Goal: Information Seeking & Learning: Understand process/instructions

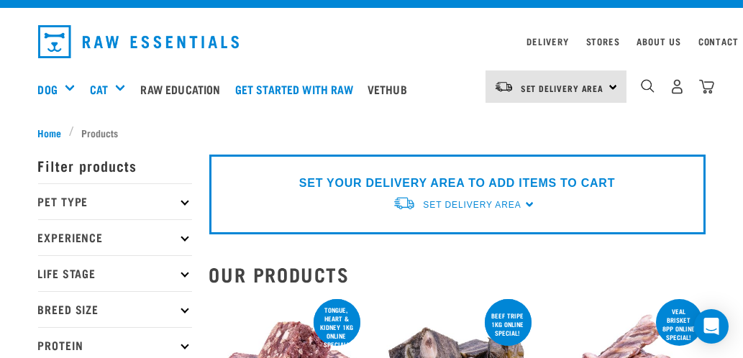
scroll to position [96, 0]
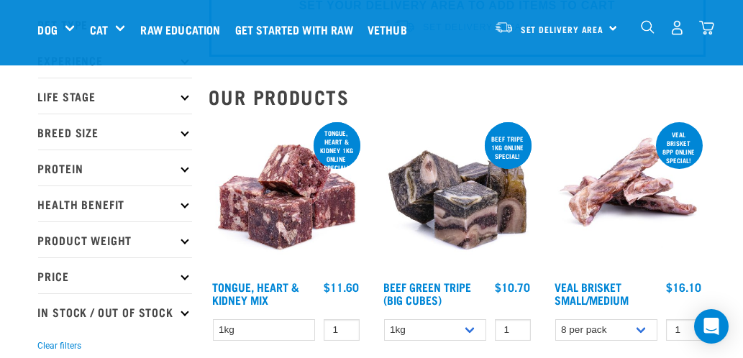
click at [119, 239] on p "Product Weight" at bounding box center [115, 239] width 154 height 36
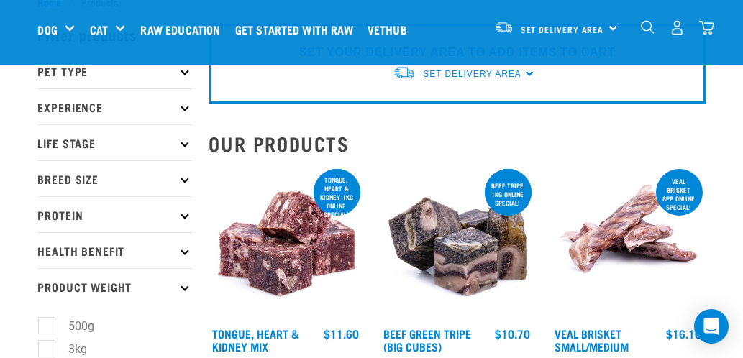
scroll to position [47, 0]
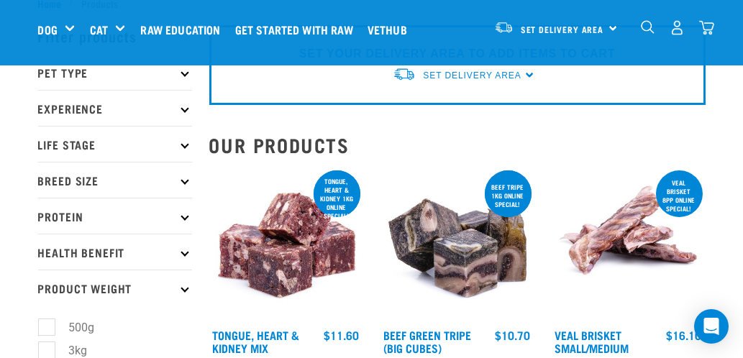
click at [190, 249] on p "Health Benefit" at bounding box center [115, 252] width 154 height 36
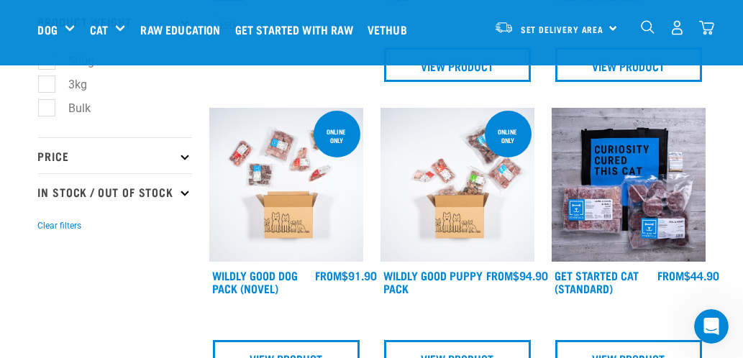
scroll to position [646, 0]
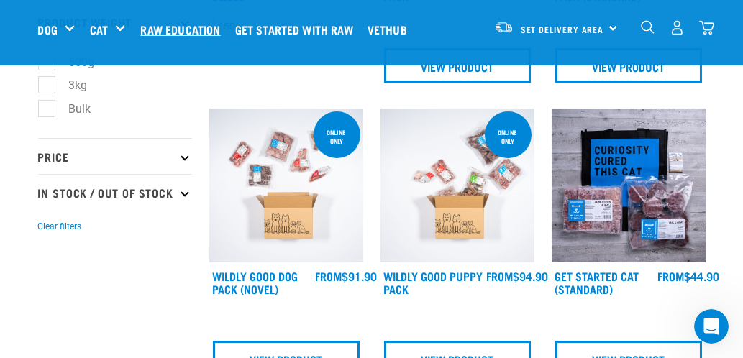
click at [180, 22] on link "Raw Education" at bounding box center [184, 30] width 94 height 58
click at [185, 24] on link "Raw Education" at bounding box center [184, 30] width 94 height 58
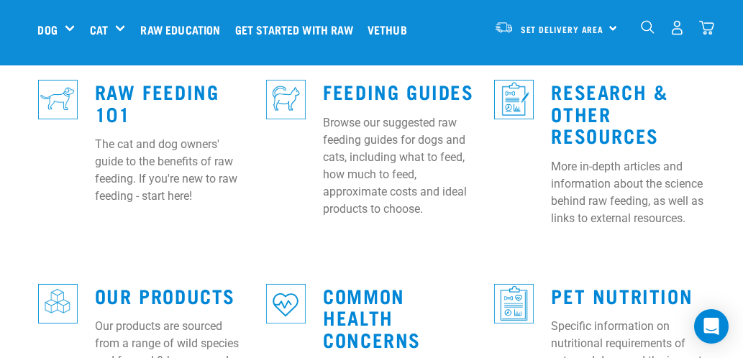
scroll to position [407, 0]
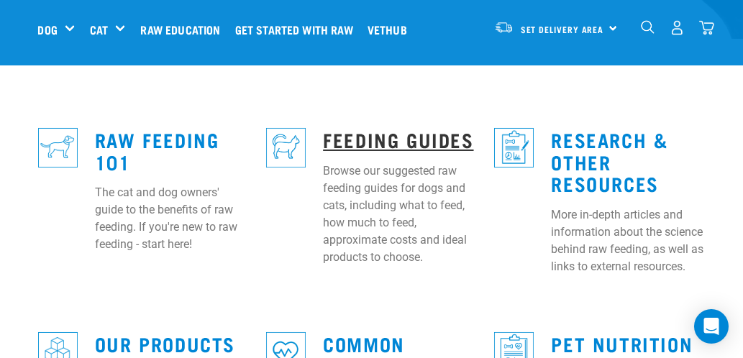
click at [388, 134] on link "Feeding Guides" at bounding box center [398, 139] width 150 height 11
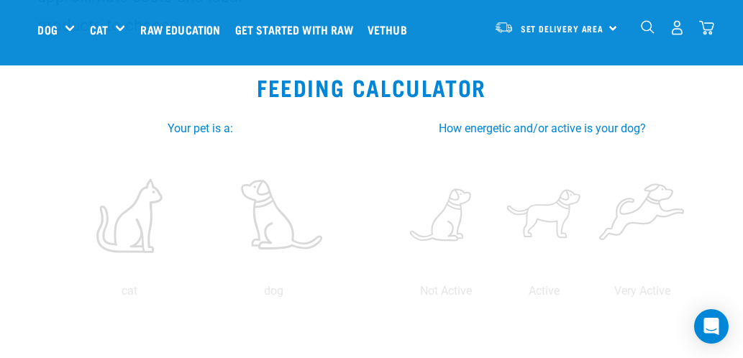
scroll to position [263, 0]
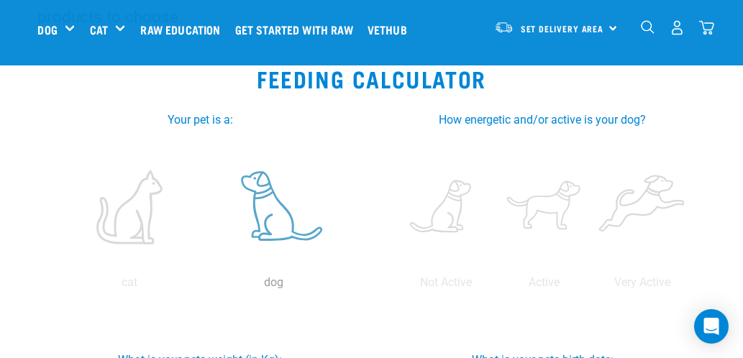
click at [277, 224] on label at bounding box center [274, 207] width 139 height 122
click at [202, 286] on input "radio" at bounding box center [202, 286] width 0 height 0
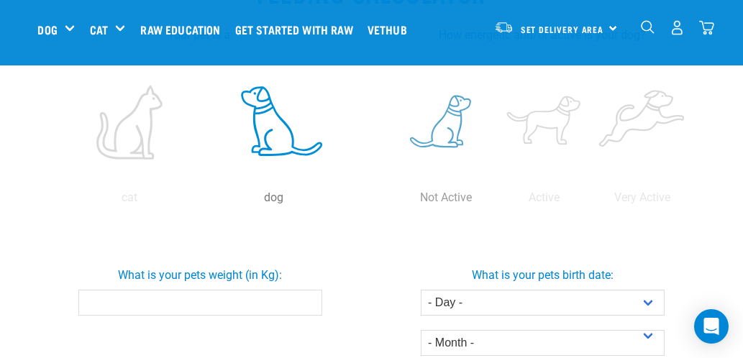
scroll to position [359, 0]
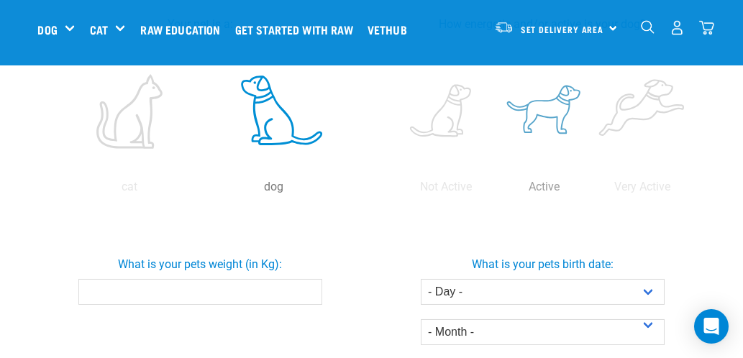
click at [541, 116] on label at bounding box center [543, 111] width 92 height 122
click at [495, 190] on input "radio" at bounding box center [495, 190] width 0 height 0
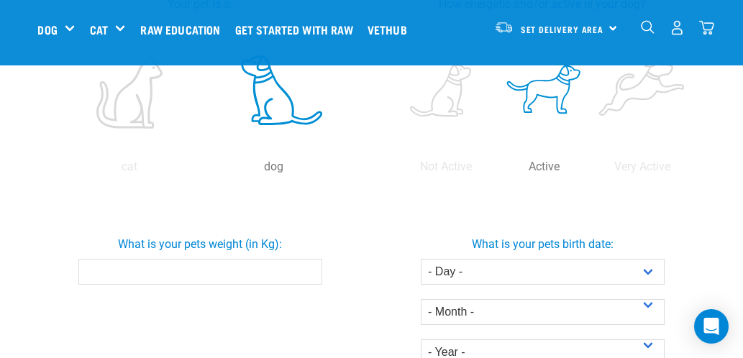
scroll to position [407, 0]
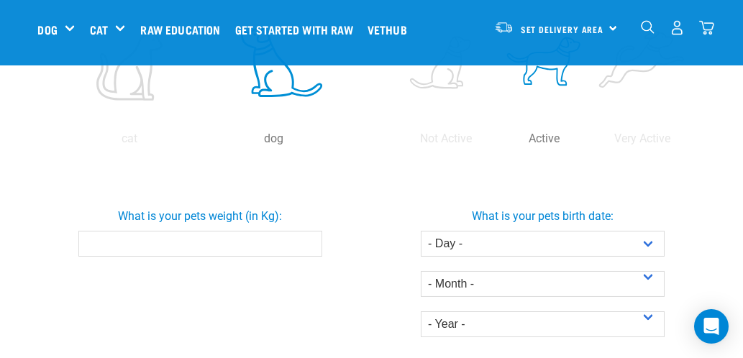
click at [182, 242] on input "What is your pets weight (in Kg):" at bounding box center [200, 244] width 244 height 26
click at [253, 282] on div "What is your pets weight (in Kg): 40" at bounding box center [200, 272] width 342 height 214
click at [307, 237] on input "40.1" at bounding box center [200, 244] width 244 height 26
type input "40"
click at [308, 247] on input "40" at bounding box center [200, 244] width 244 height 26
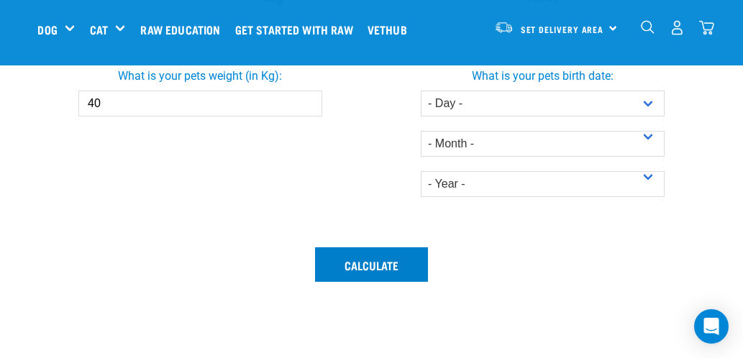
scroll to position [551, 0]
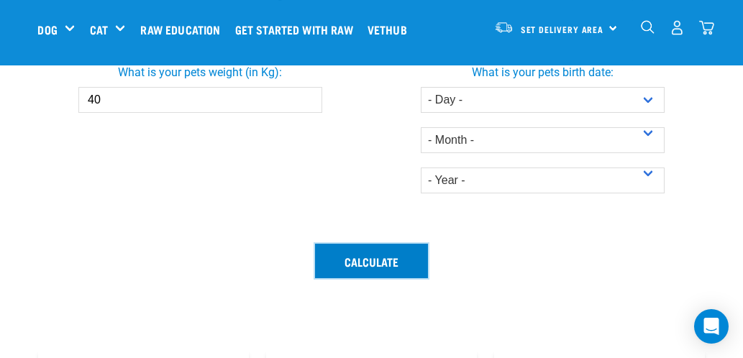
click at [349, 261] on button "Calculate" at bounding box center [371, 261] width 113 height 35
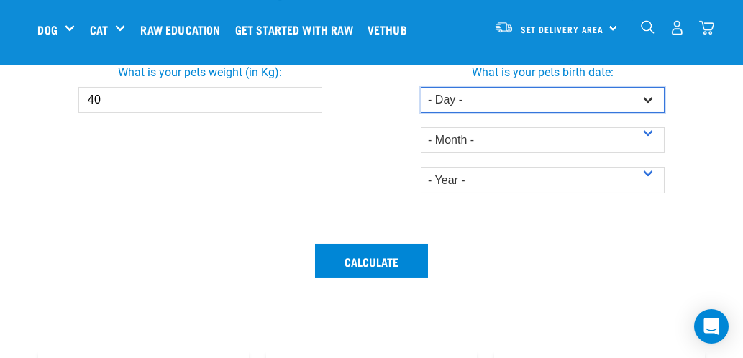
click at [647, 94] on select "- Day - 1 2 3 4 5 6 7 8 9 10 11 12 13 14 15 16 17 18 19 20 21 22 23 24 25 26 27" at bounding box center [543, 100] width 244 height 26
select select "14"
click at [421, 87] on select "- Day - 1 2 3 4 5 6 7 8 9 10 11 12 13 14 15 16 17 18 19 20 21 22 23 24 25 26 27" at bounding box center [543, 100] width 244 height 26
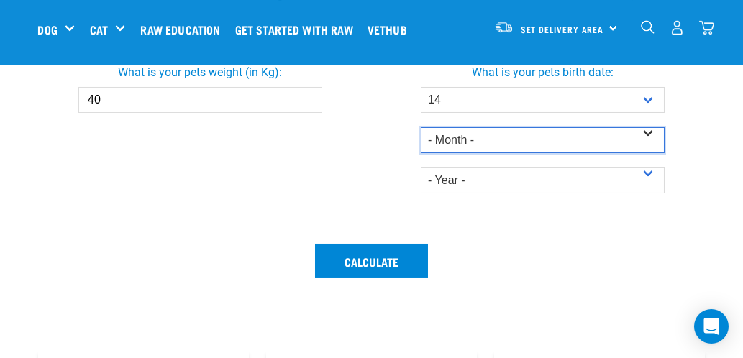
click at [496, 140] on select "- Month - January February March April May June July August September October N…" at bounding box center [543, 140] width 244 height 26
select select "February"
click at [421, 127] on select "- Month - January February March April May June July August September October N…" at bounding box center [543, 140] width 244 height 26
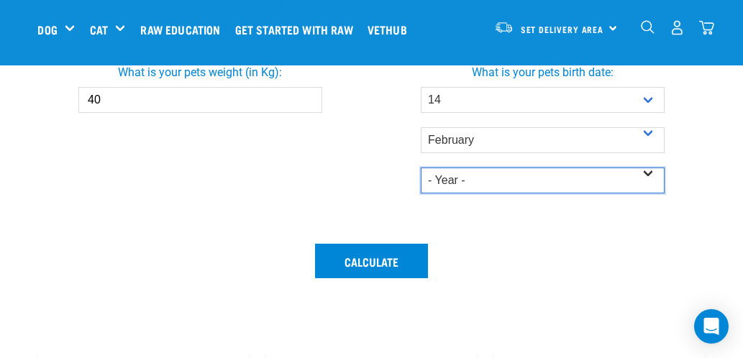
click at [514, 188] on select "- Year - 2025 2024 2023 2022 2021 2020 2019 2018 2017 2016 2015 2014" at bounding box center [543, 180] width 244 height 26
select select "2018"
click at [421, 167] on select "- Year - 2025 2024 2023 2022 2021 2020 2019 2018 2017 2016 2015 2014" at bounding box center [543, 180] width 244 height 26
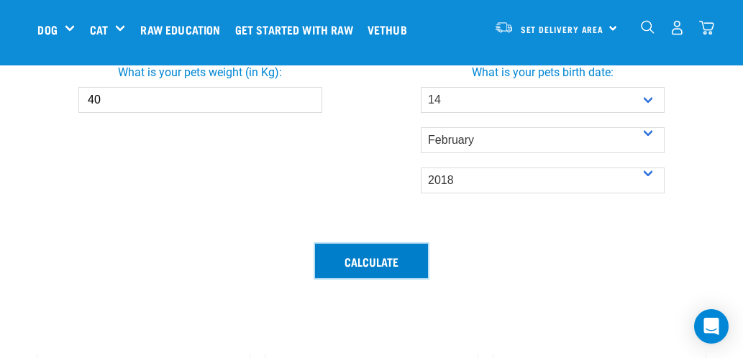
click at [366, 260] on button "Calculate" at bounding box center [371, 261] width 113 height 35
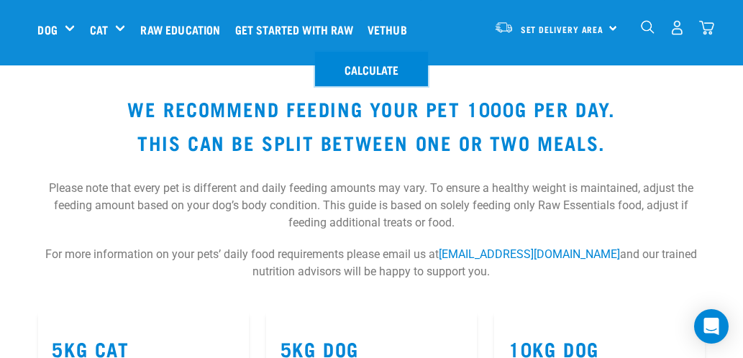
scroll to position [838, 0]
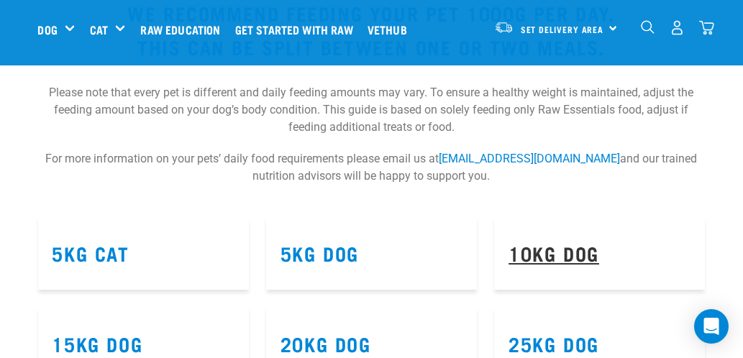
click at [543, 252] on link "10kg Dog" at bounding box center [553, 252] width 91 height 11
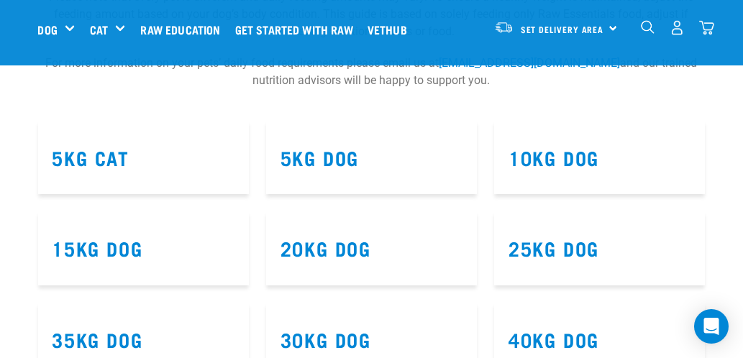
scroll to position [934, 0]
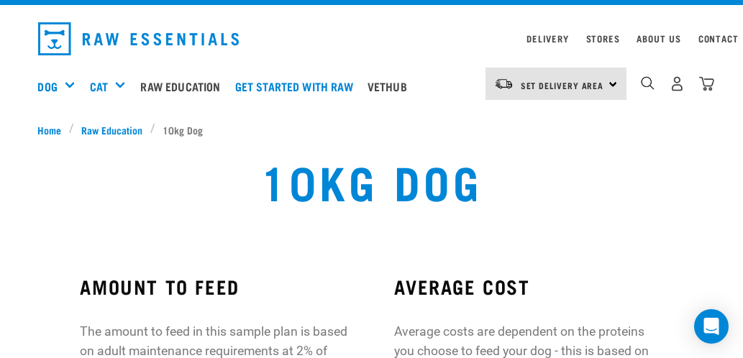
scroll to position [24, 0]
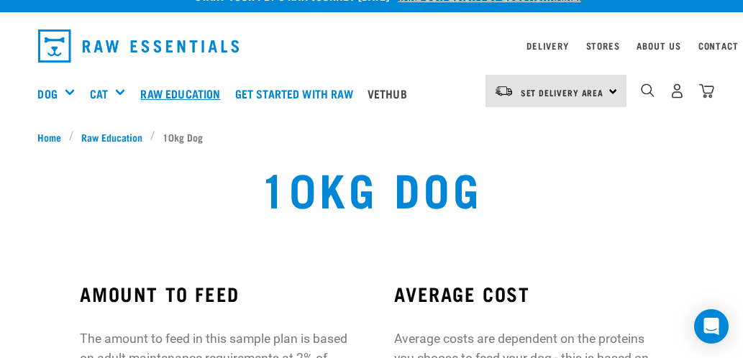
click at [160, 91] on link "Raw Education" at bounding box center [184, 94] width 94 height 58
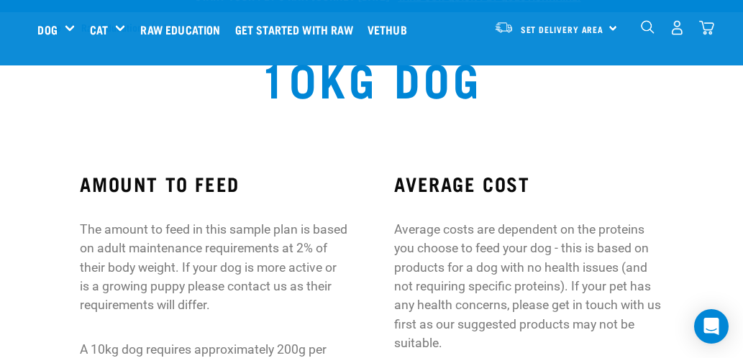
scroll to position [143, 0]
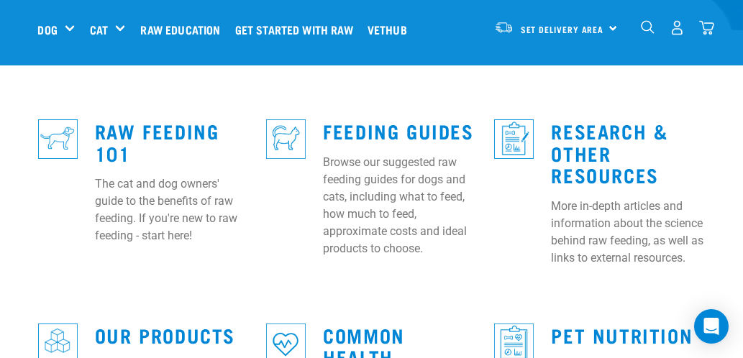
scroll to position [479, 0]
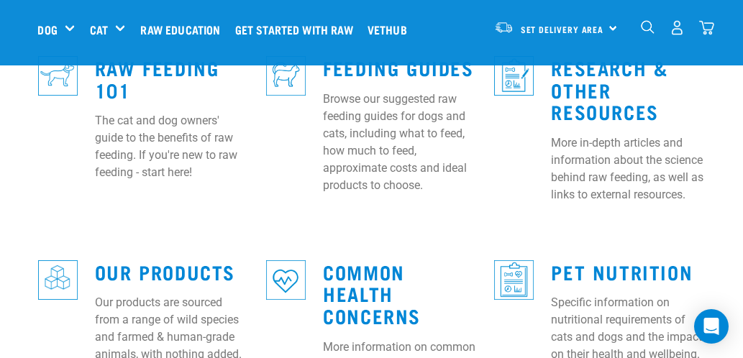
click at [152, 257] on div "Our Products Our products are sourced from a range of wild species and farmed &…" at bounding box center [171, 308] width 171 height 134
click at [162, 266] on link "Our Products" at bounding box center [165, 271] width 140 height 11
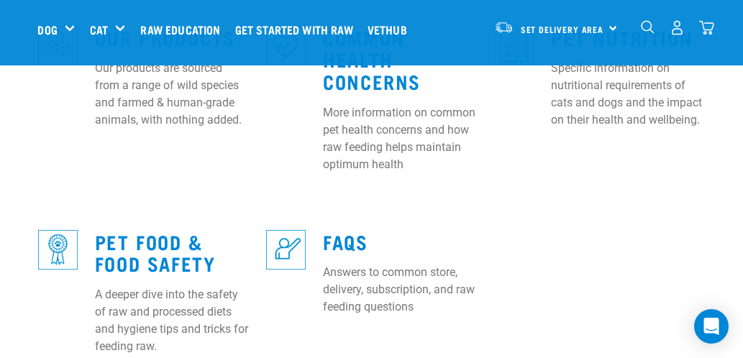
scroll to position [718, 0]
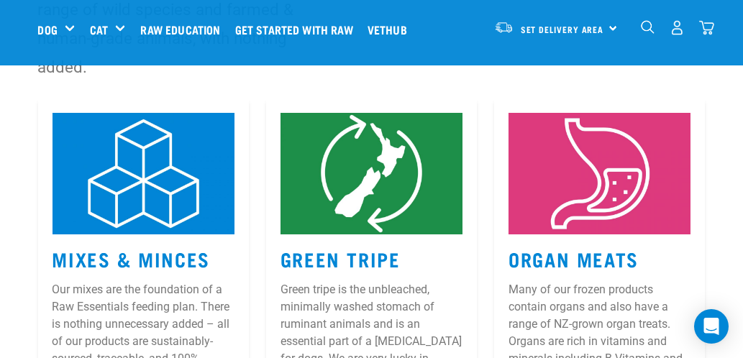
scroll to position [239, 0]
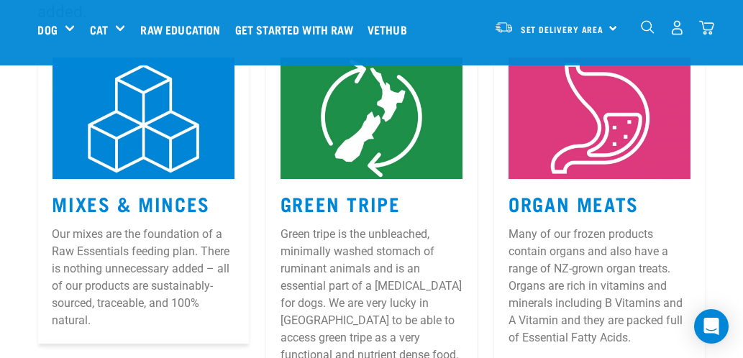
click at [163, 145] on img at bounding box center [143, 118] width 182 height 121
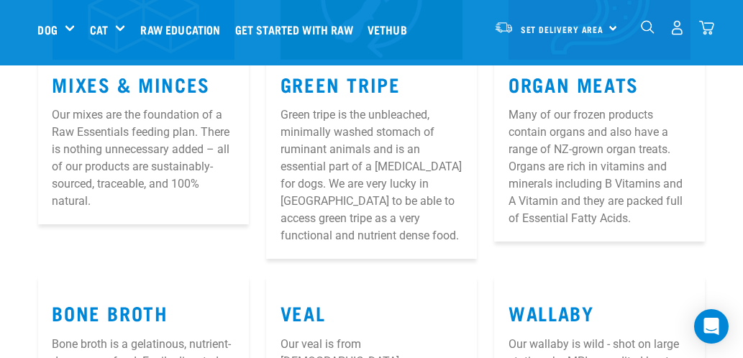
scroll to position [385, 0]
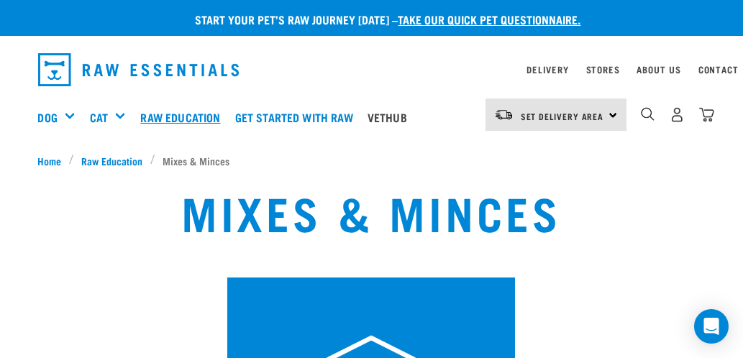
click at [158, 116] on link "Raw Education" at bounding box center [184, 117] width 94 height 58
